Goal: Contribute content: Contribute content

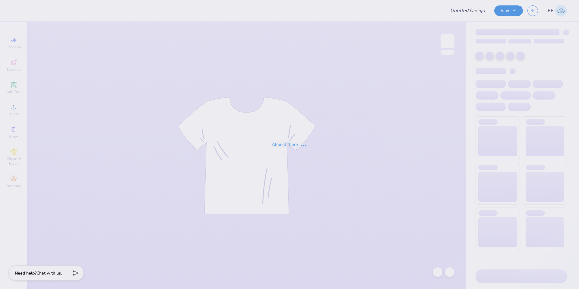
type input "Film Board Fall Merch 25"
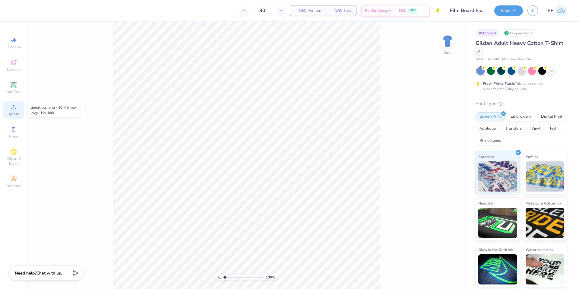
click at [16, 110] on icon at bounding box center [13, 106] width 7 height 7
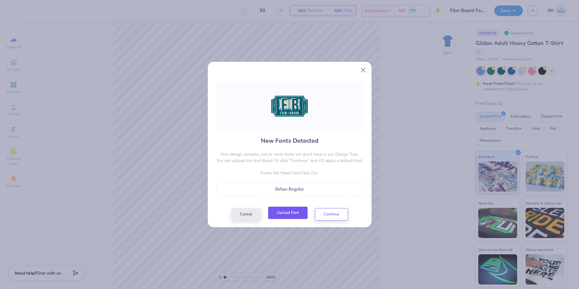
click at [285, 214] on button "Upload Font" at bounding box center [287, 212] width 39 height 12
click at [340, 214] on button "Continue" at bounding box center [331, 212] width 33 height 12
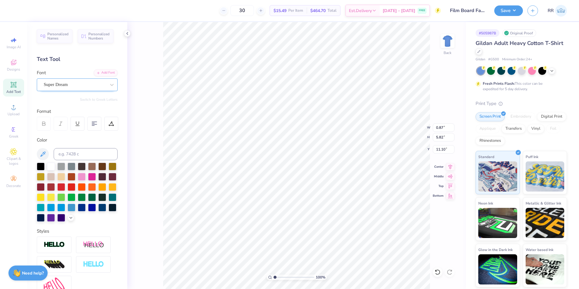
click at [86, 80] on div at bounding box center [75, 84] width 62 height 8
type input "bebas"
click at [101, 72] on div "Add Font" at bounding box center [106, 72] width 24 height 7
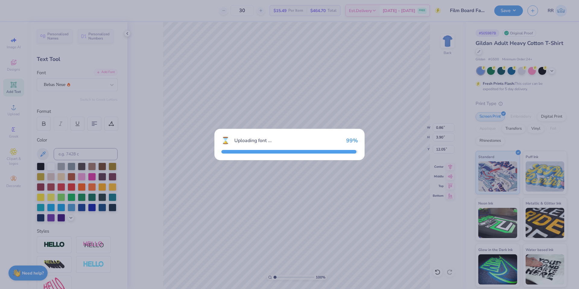
type input "0.86"
type input "3.90"
type input "12.05"
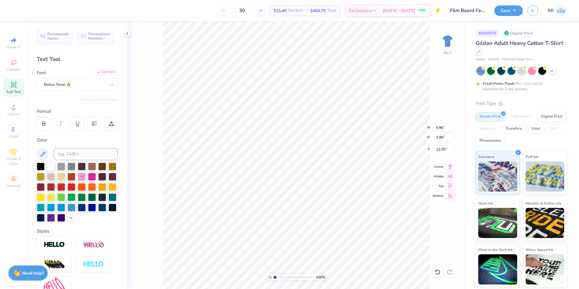
click at [102, 71] on div "Add Font" at bounding box center [106, 72] width 24 height 7
click at [97, 86] on div "Bebas Neue" at bounding box center [74, 84] width 63 height 9
click at [84, 130] on div "Bebas Neue" at bounding box center [77, 132] width 65 height 6
type input "beb"
type input "11.30"
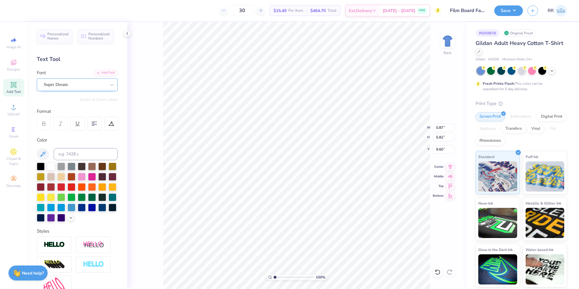
click at [64, 85] on div "Super Dream" at bounding box center [74, 84] width 63 height 9
click at [68, 133] on div "Bebas Neue" at bounding box center [77, 132] width 65 height 6
type input "beb"
type input "0.86"
type input "3.90"
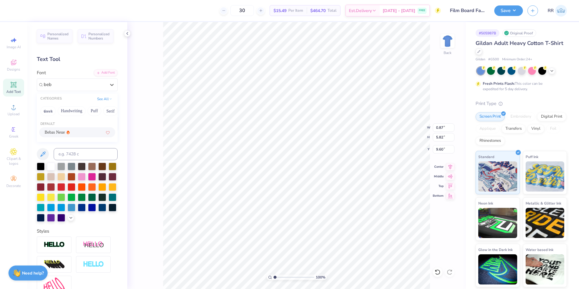
type input "10.55"
type input "11.30"
click at [442, 126] on input "15.00" at bounding box center [444, 127] width 22 height 8
type input "3.00"
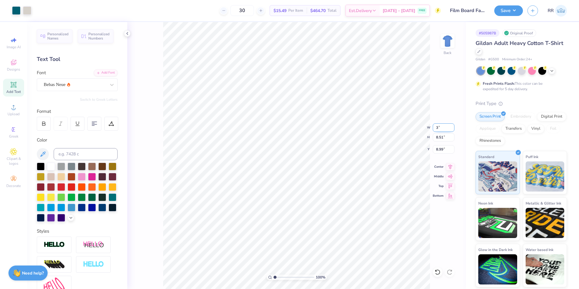
type input "1.70"
type input "12.40"
type input "3.50"
type input "1.99"
type input "3.00"
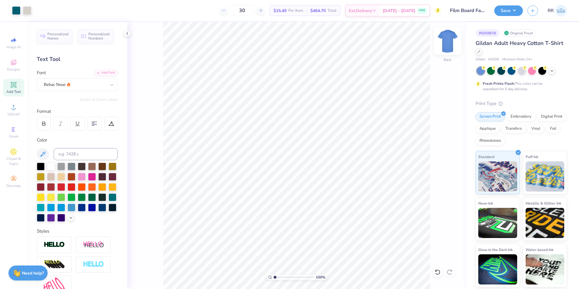
click at [448, 43] on img at bounding box center [447, 41] width 24 height 24
click at [17, 110] on div "Upload" at bounding box center [13, 110] width 21 height 18
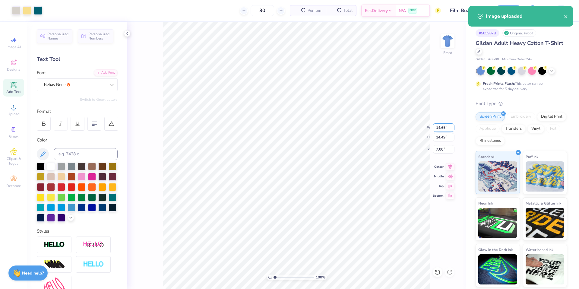
click at [439, 128] on input "14.65" at bounding box center [444, 127] width 22 height 8
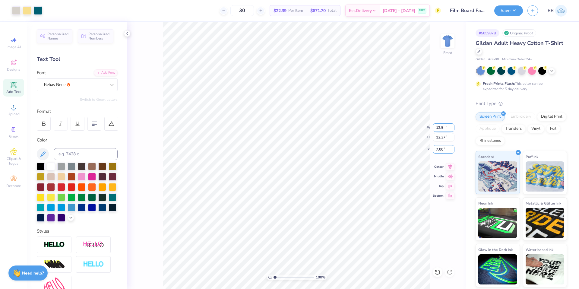
type input "12.50"
type input "12.37"
type input "3.00"
click at [451, 165] on icon at bounding box center [450, 165] width 8 height 7
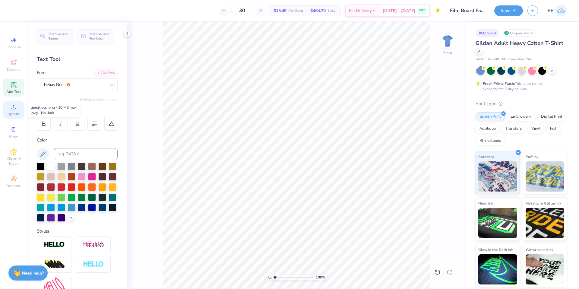
click at [8, 107] on div "Upload" at bounding box center [13, 110] width 21 height 18
click at [15, 114] on span "Upload" at bounding box center [14, 114] width 12 height 5
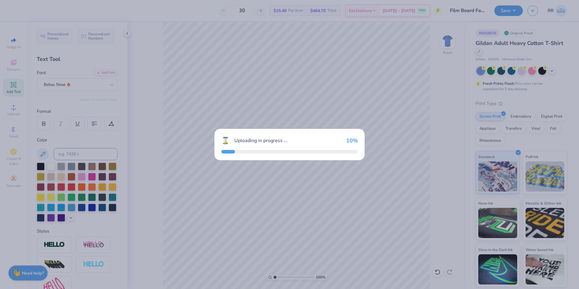
click at [127, 35] on div "⌛ Uploading in progress ... 10 %" at bounding box center [289, 144] width 579 height 289
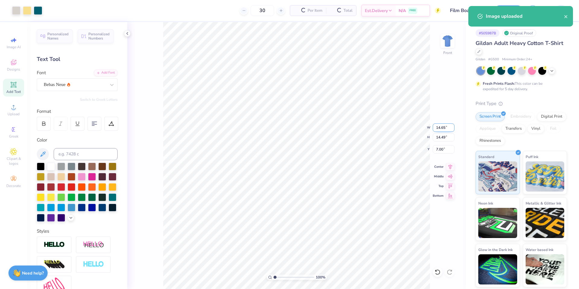
click at [438, 126] on input "14.65" at bounding box center [444, 127] width 22 height 8
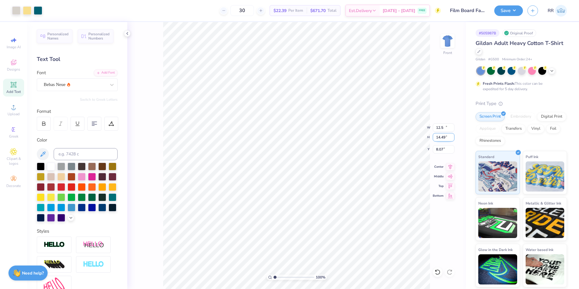
type input "12.50"
type input "12.37"
type input "3.00"
click at [15, 113] on span "Upload" at bounding box center [14, 114] width 12 height 5
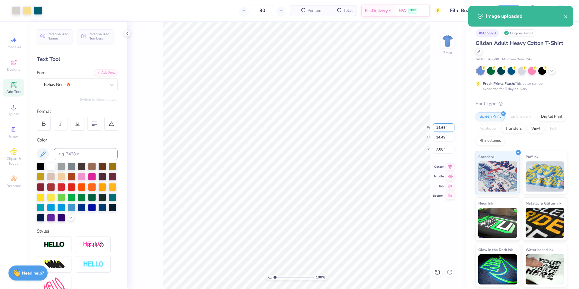
click at [439, 128] on input "14.65" at bounding box center [444, 127] width 22 height 8
type input "12.5"
type input "3"
type input "12.50"
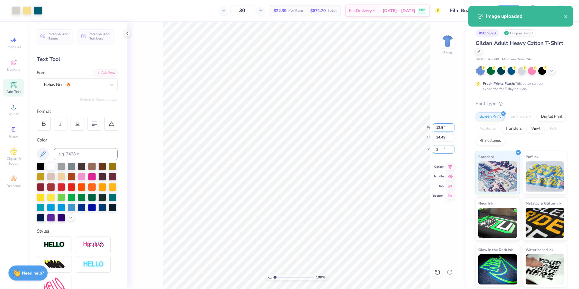
type input "12.37"
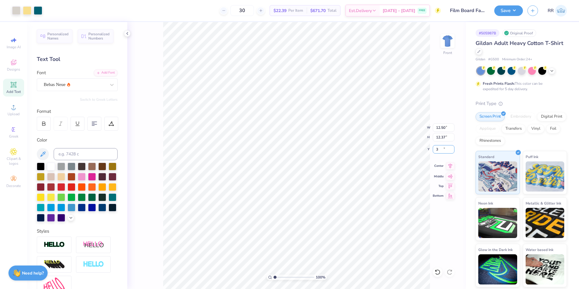
type input "3.00"
click at [450, 166] on icon at bounding box center [450, 165] width 8 height 7
click at [512, 12] on button "Save" at bounding box center [508, 10] width 29 height 11
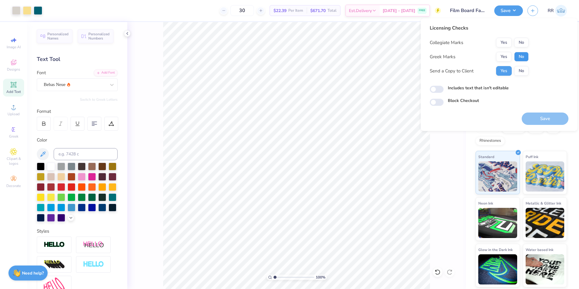
click at [520, 55] on button "No" at bounding box center [521, 57] width 14 height 10
click at [519, 47] on button "No" at bounding box center [521, 43] width 14 height 10
click at [543, 115] on button "Save" at bounding box center [544, 118] width 47 height 12
click at [516, 12] on button "Save" at bounding box center [508, 10] width 29 height 11
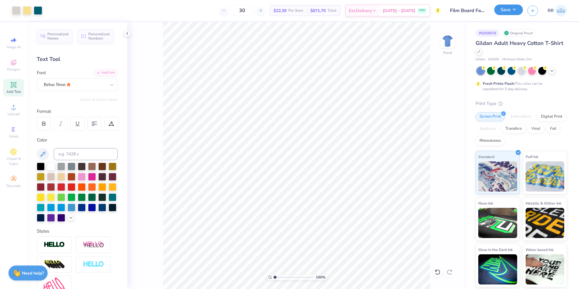
click at [513, 11] on button "Save" at bounding box center [508, 10] width 29 height 11
click at [516, 8] on button "Save" at bounding box center [508, 10] width 29 height 11
